Goal: Transaction & Acquisition: Obtain resource

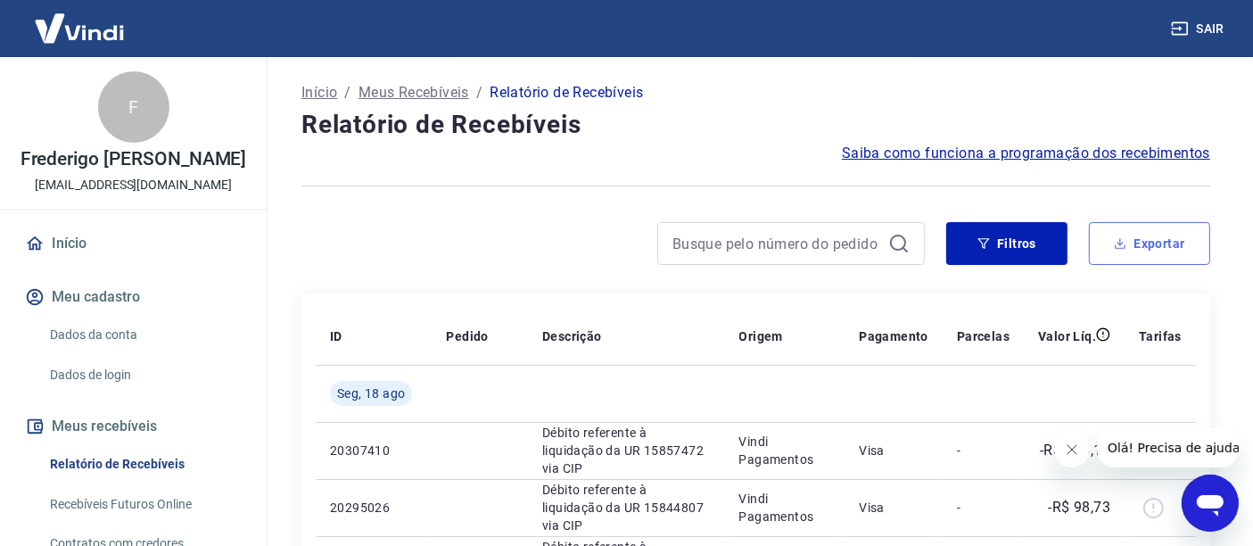
click at [1175, 244] on button "Exportar" at bounding box center [1149, 243] width 121 height 43
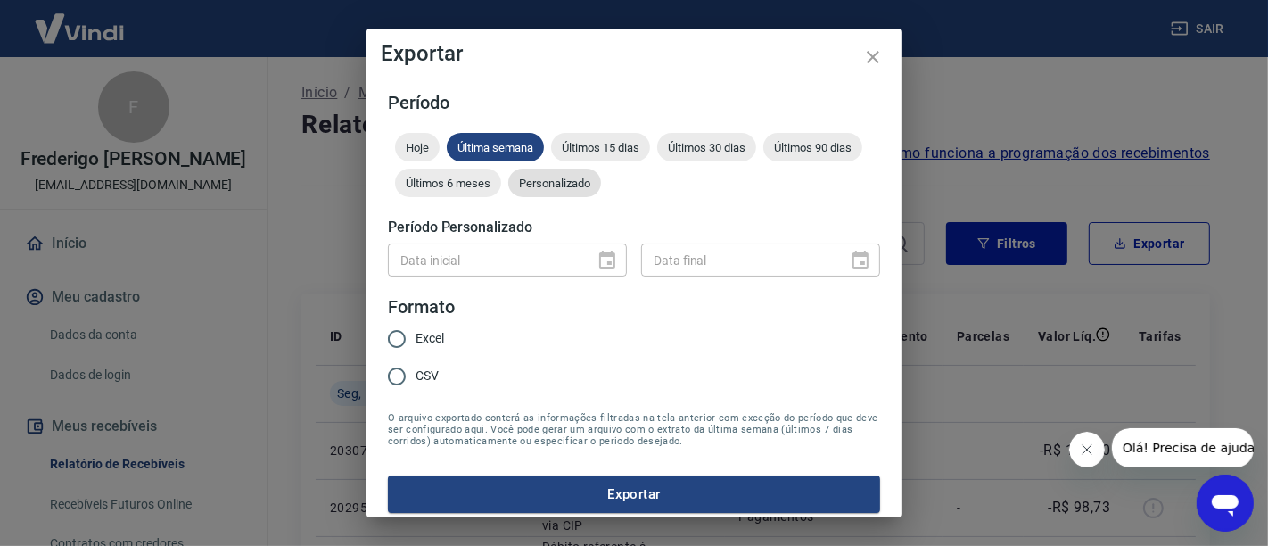
click at [601, 185] on span "Personalizado" at bounding box center [554, 183] width 93 height 13
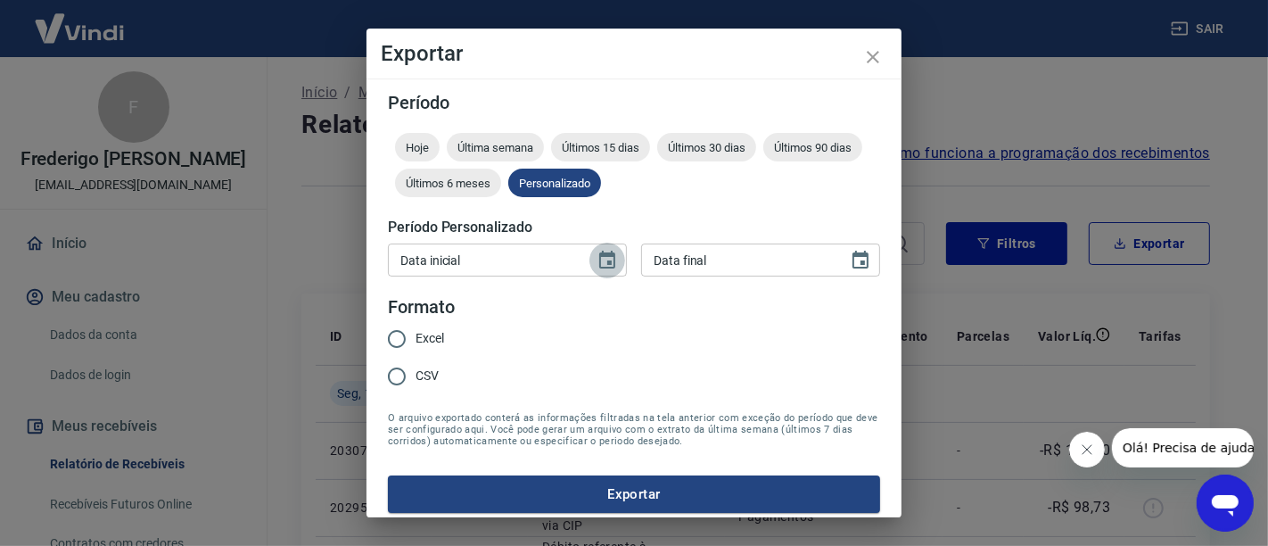
click at [593, 271] on button "Choose date" at bounding box center [608, 261] width 36 height 36
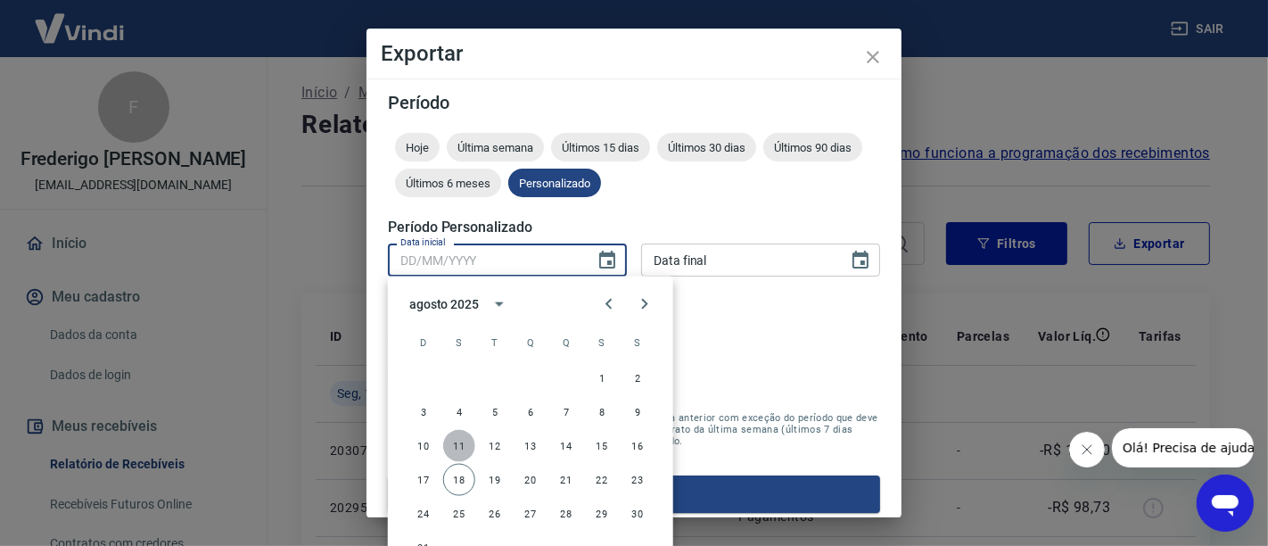
click at [458, 447] on button "11" at bounding box center [459, 446] width 32 height 32
type input "[DATE]"
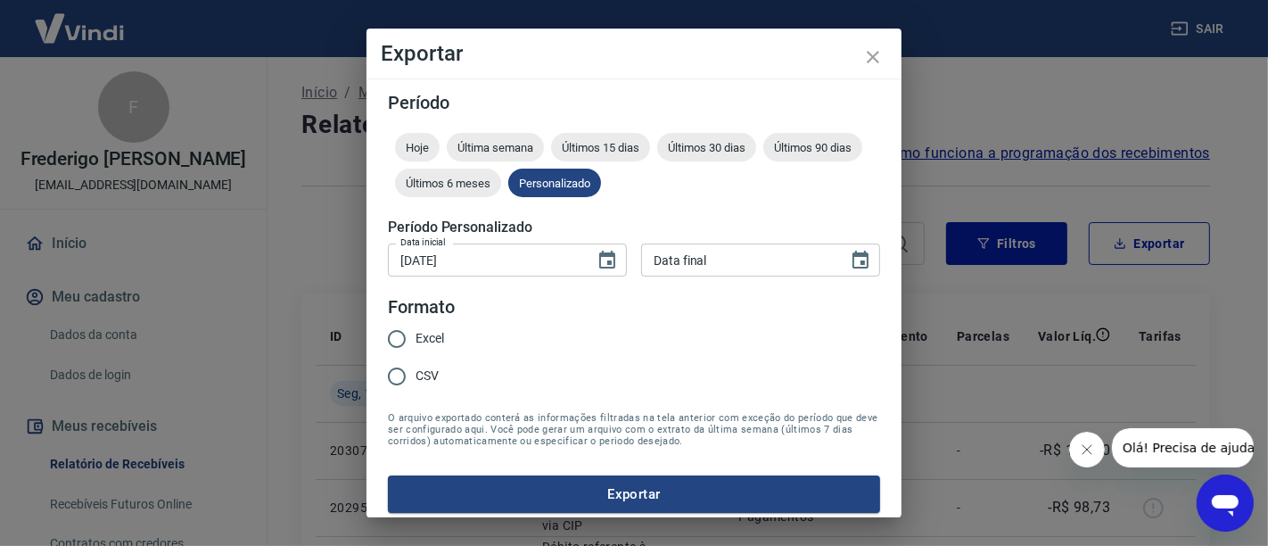
type input "DD/MM/YYYY"
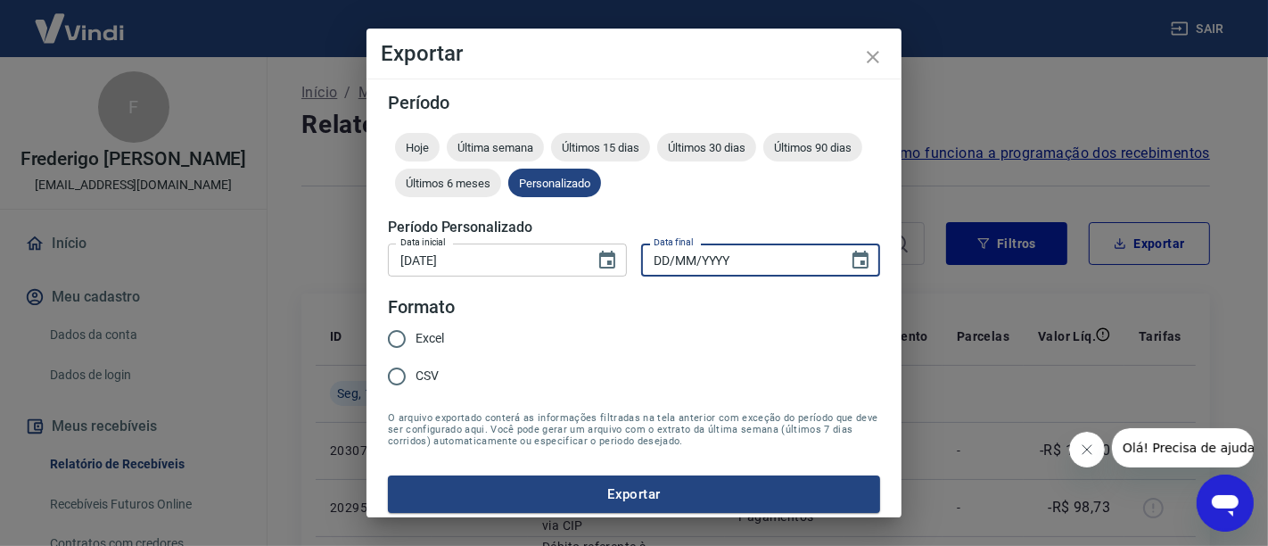
click at [750, 264] on input "DD/MM/YYYY" at bounding box center [738, 259] width 194 height 33
click at [850, 257] on icon "Choose date" at bounding box center [860, 260] width 21 height 21
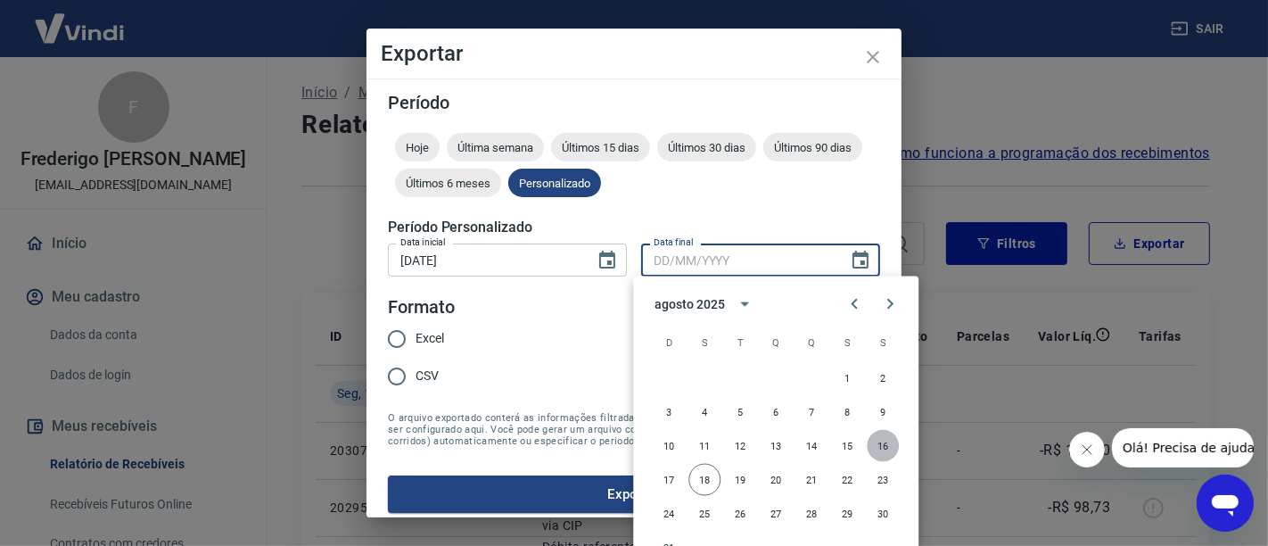
click at [871, 443] on button "16" at bounding box center [883, 446] width 32 height 32
type input "[DATE]"
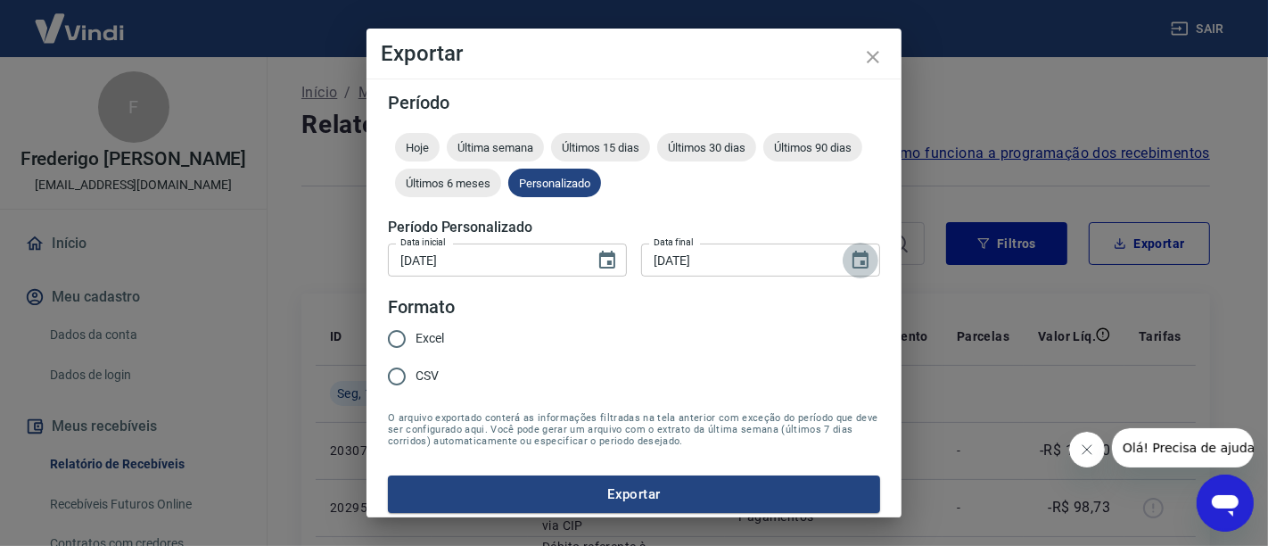
click at [851, 250] on icon "Choose date, selected date is 16 de ago de 2025" at bounding box center [860, 260] width 21 height 21
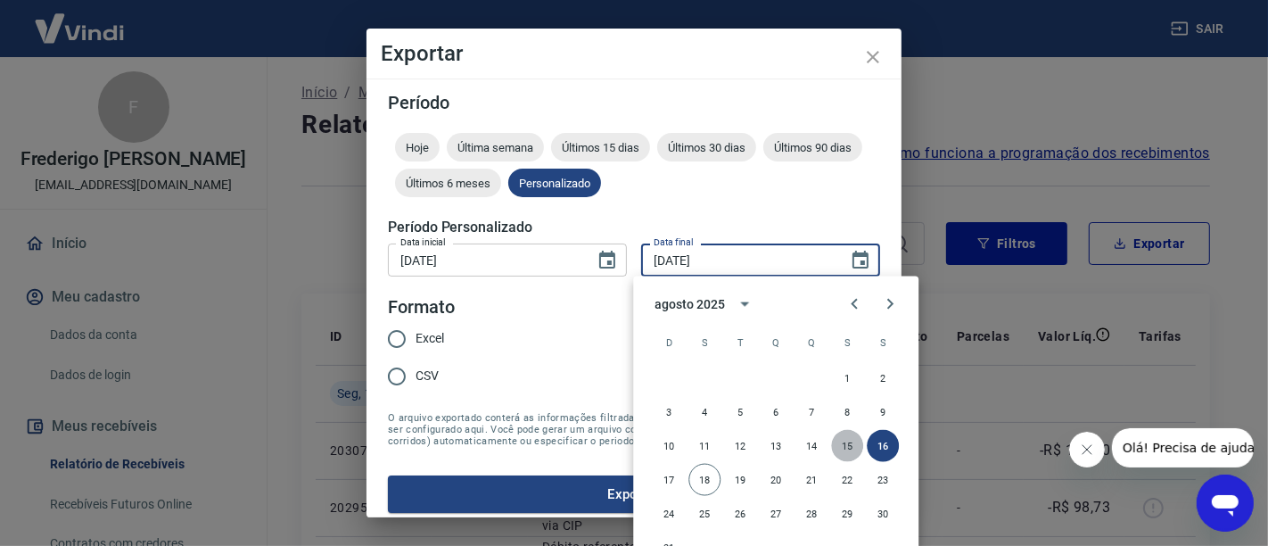
click at [845, 439] on button "15" at bounding box center [847, 446] width 32 height 32
type input "[DATE]"
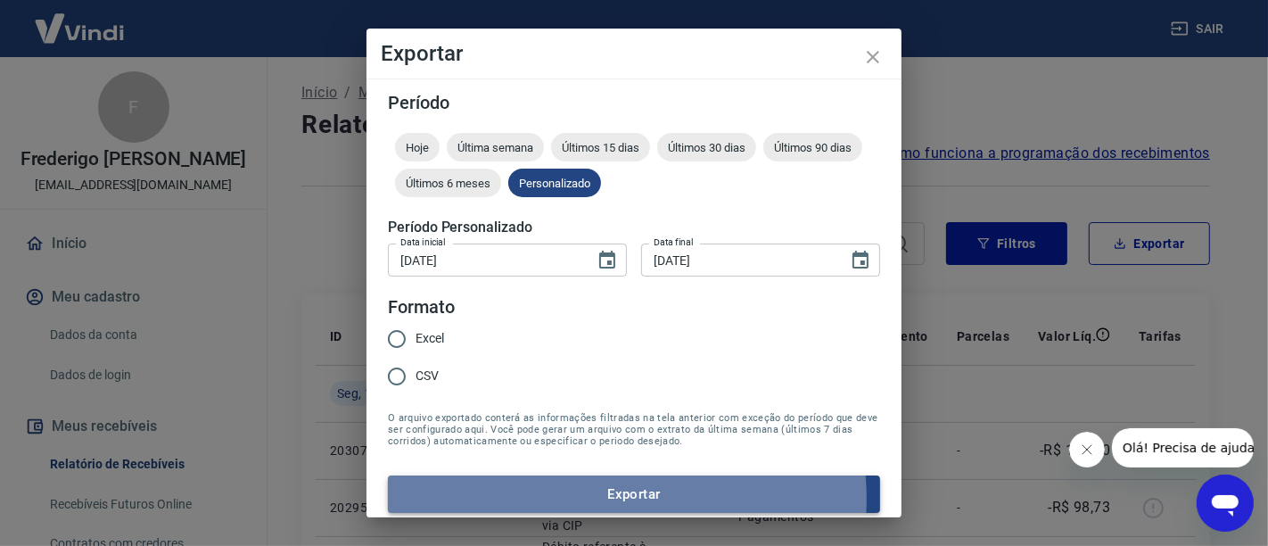
click at [586, 498] on button "Exportar" at bounding box center [634, 493] width 492 height 37
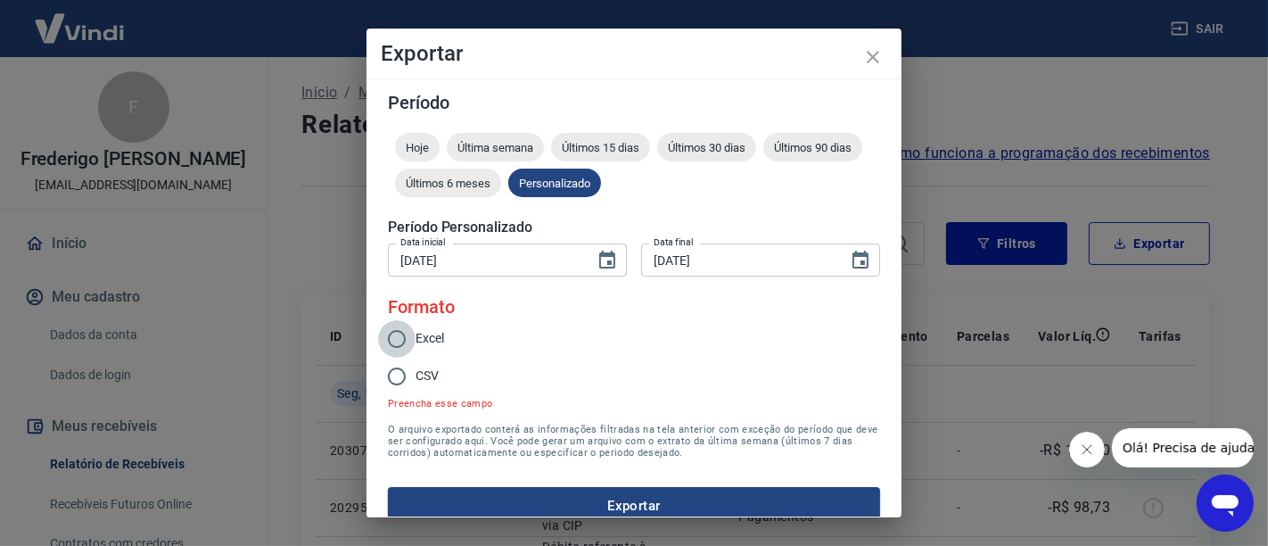
click at [410, 349] on input "Excel" at bounding box center [396, 338] width 37 height 37
radio input "true"
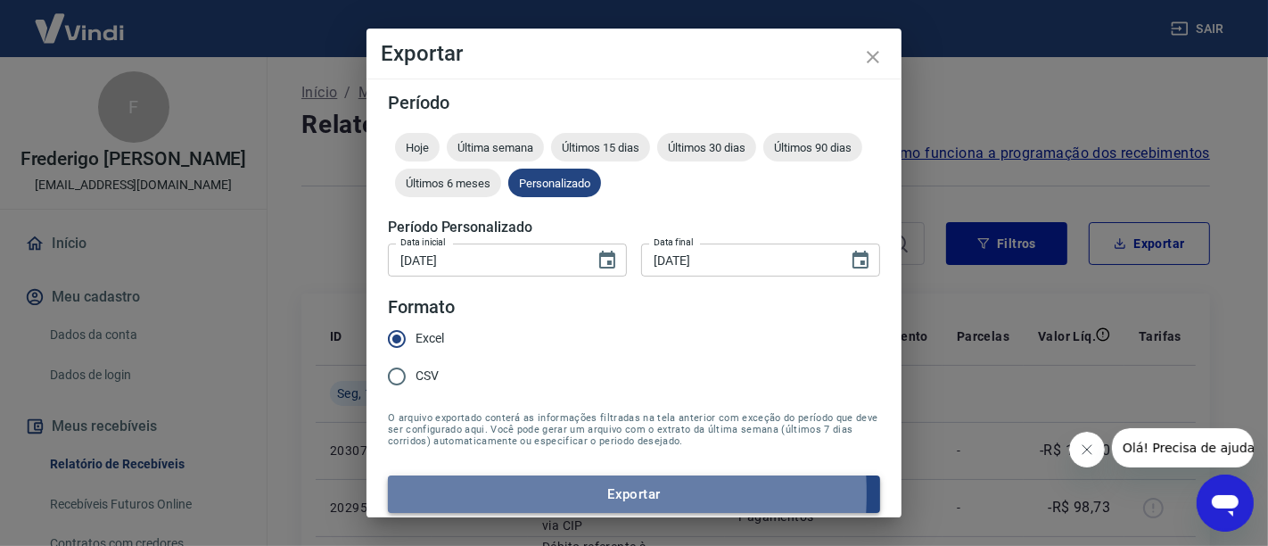
click at [503, 493] on button "Exportar" at bounding box center [634, 493] width 492 height 37
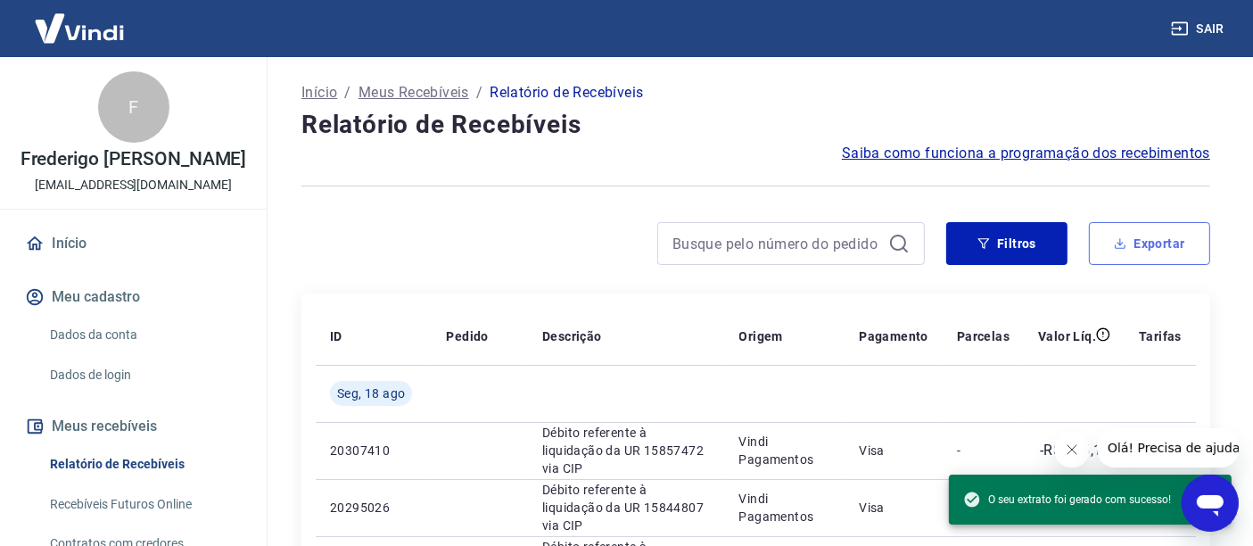
click at [1143, 252] on button "Exportar" at bounding box center [1149, 243] width 121 height 43
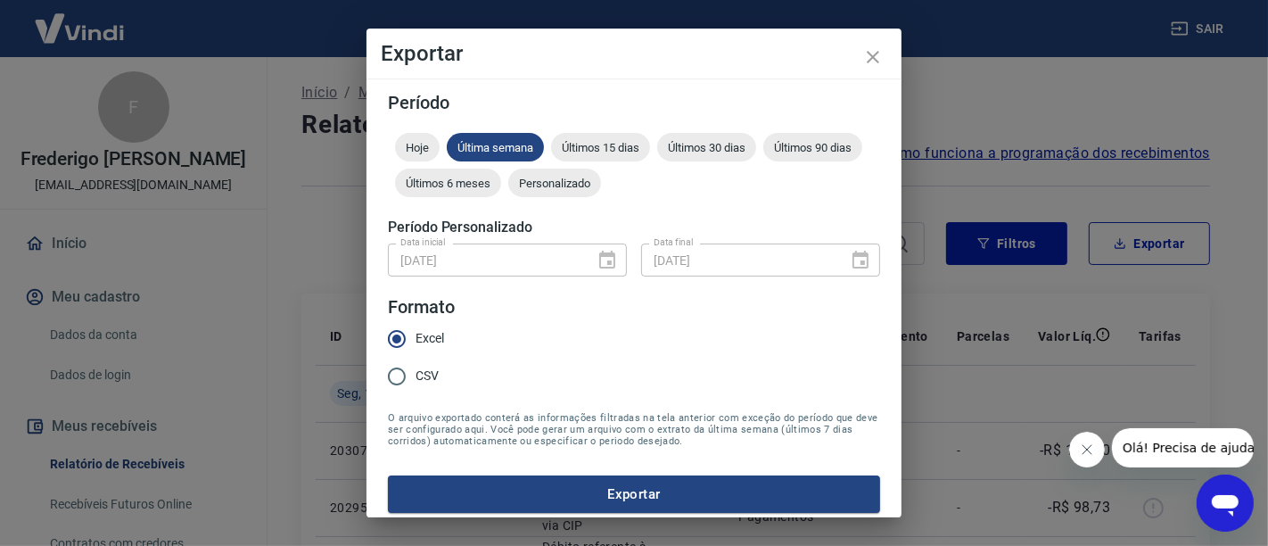
click at [579, 266] on div "[DATE] Data inicial" at bounding box center [507, 259] width 239 height 33
click at [601, 178] on span "Personalizado" at bounding box center [554, 183] width 93 height 13
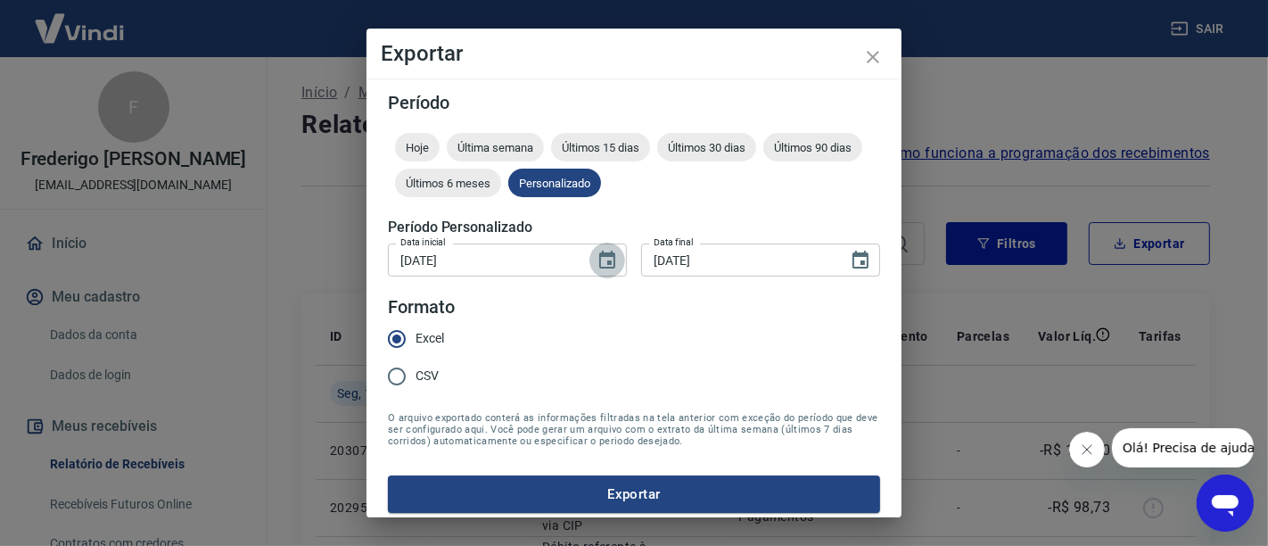
click at [590, 258] on button "Choose date, selected date is 11 de ago de 2025" at bounding box center [608, 261] width 36 height 36
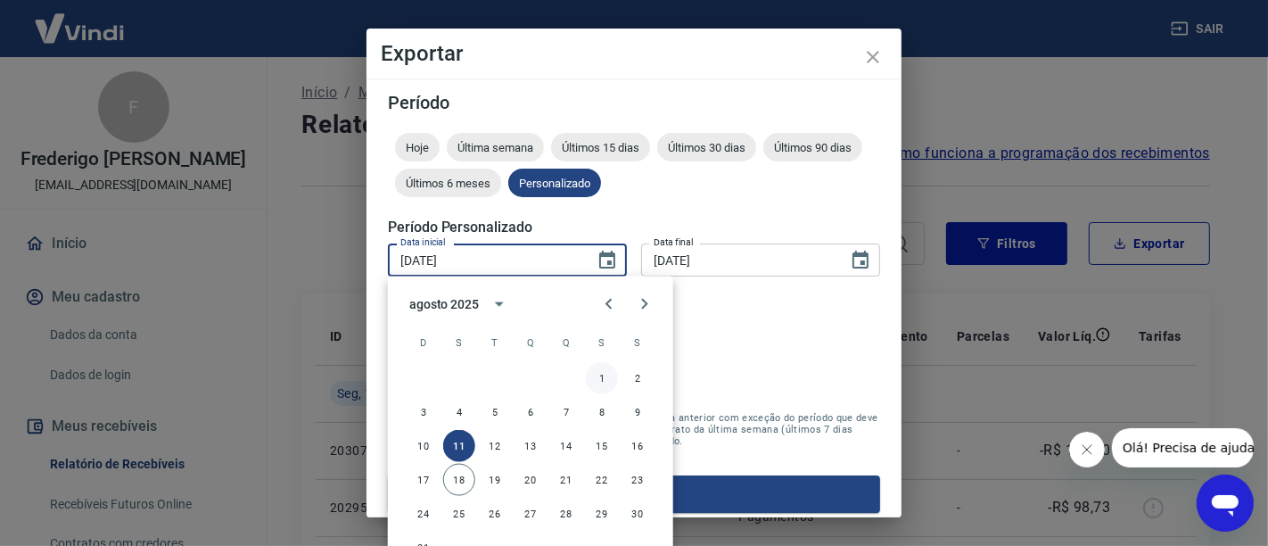
click at [599, 381] on button "1" at bounding box center [602, 378] width 32 height 32
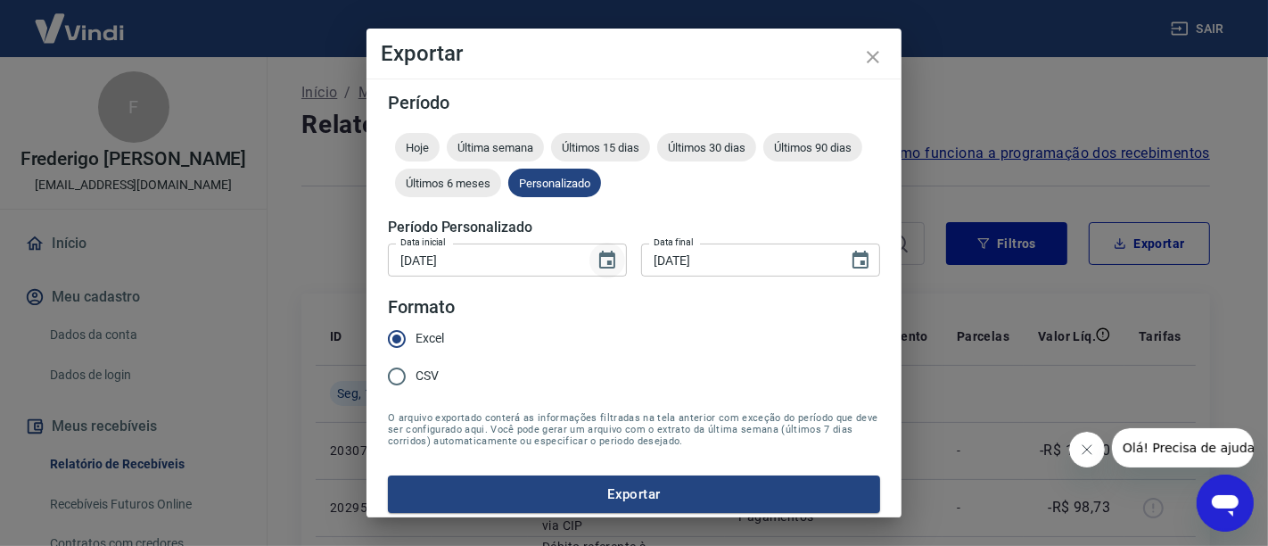
click at [607, 267] on icon "Choose date, selected date is 1 de ago de 2025" at bounding box center [607, 260] width 16 height 18
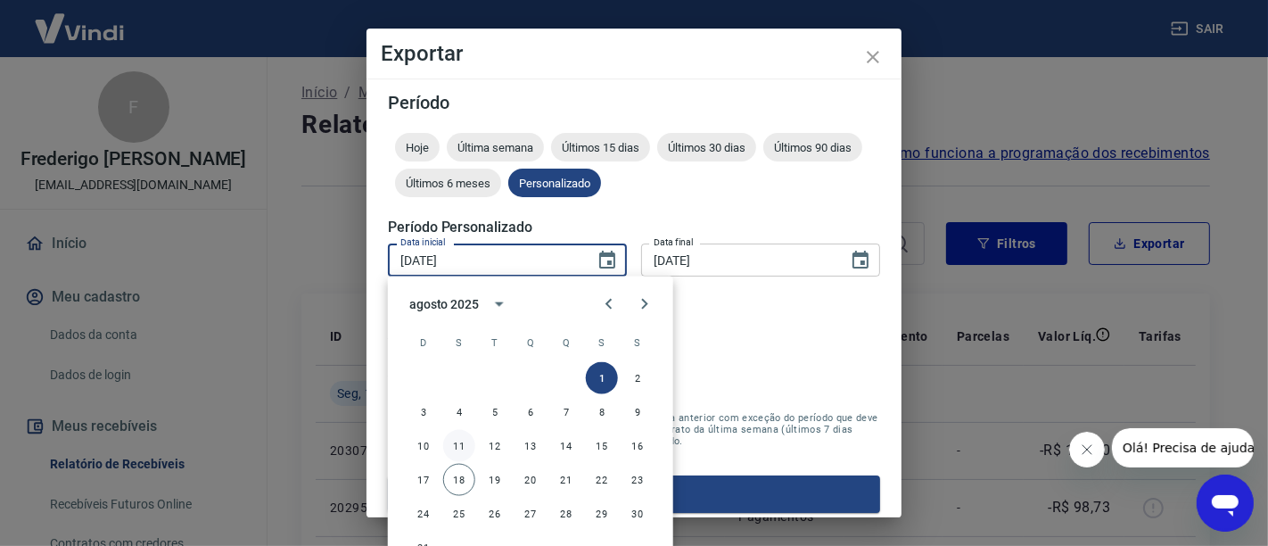
click at [466, 448] on button "11" at bounding box center [459, 446] width 32 height 32
type input "[DATE]"
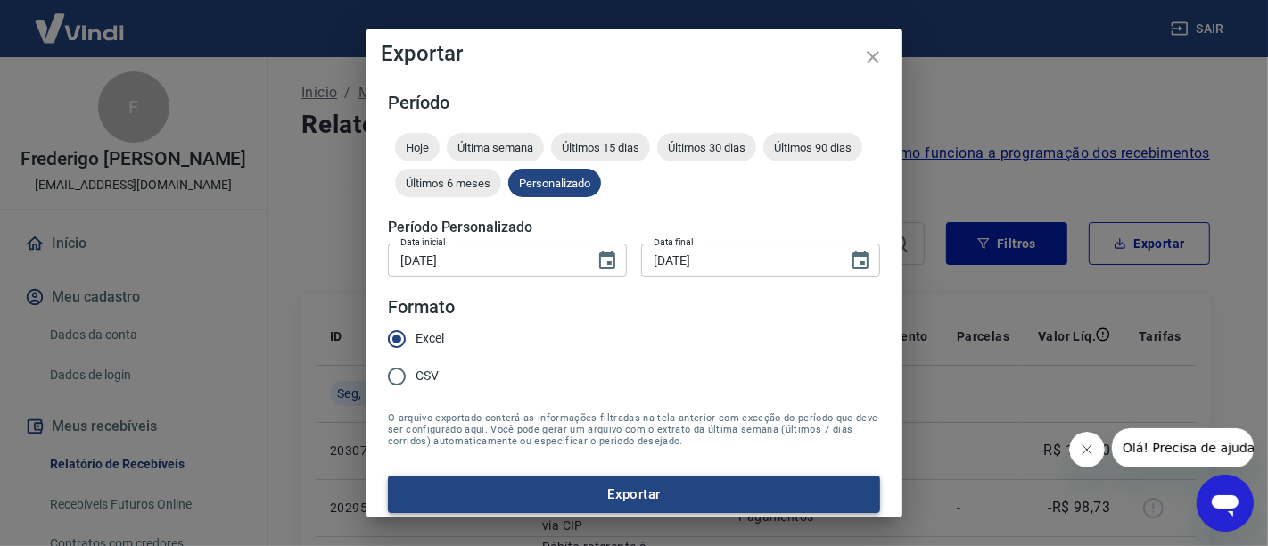
click at [483, 500] on button "Exportar" at bounding box center [634, 493] width 492 height 37
